Goal: Find specific page/section: Find specific page/section

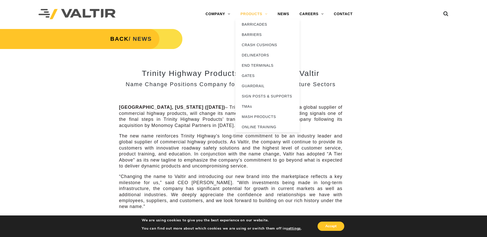
click at [252, 14] on link "PRODUCTS" at bounding box center [253, 14] width 37 height 10
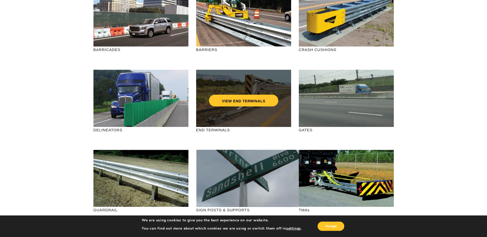
scroll to position [77, 0]
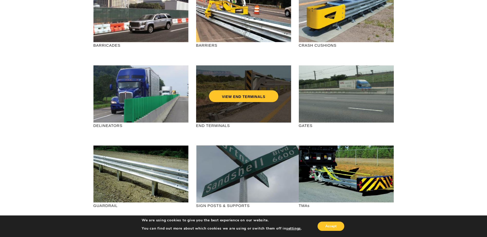
click at [227, 110] on div "VIEW END TERMINALS" at bounding box center [243, 93] width 95 height 57
click at [240, 90] on div "VIEW END TERMINALS" at bounding box center [243, 85] width 74 height 17
click at [240, 92] on link "VIEW END TERMINALS" at bounding box center [243, 96] width 69 height 12
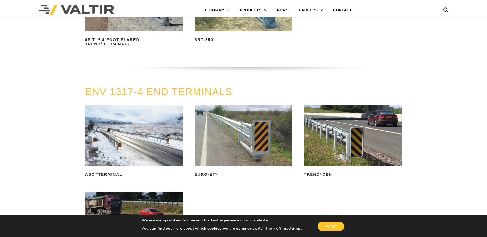
scroll to position [616, 0]
